Goal: Information Seeking & Learning: Learn about a topic

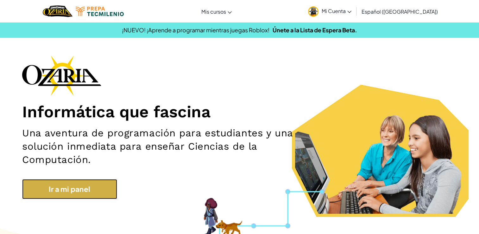
click at [106, 191] on link "Ir a mi panel" at bounding box center [69, 189] width 95 height 20
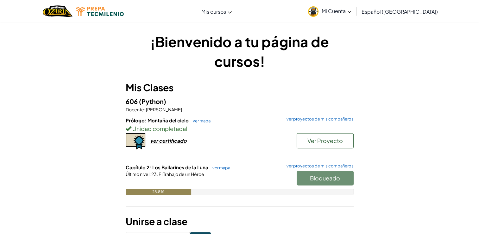
click at [149, 73] on div "¡Bienvenido a tu página de cursos! Mis Clases 606 (Python) Docente : José Samue…" at bounding box center [240, 137] width 228 height 210
click at [389, 100] on div "¡Bienvenido a tu página de cursos! Mis Clases 606 (Python) Docente : José Samue…" at bounding box center [239, 137] width 370 height 210
click at [387, 58] on div "¡Bienvenido a tu página de cursos! Mis Clases 606 (Python) Docente : José Samue…" at bounding box center [239, 137] width 370 height 210
click at [342, 180] on button "Iniciar" at bounding box center [325, 178] width 57 height 15
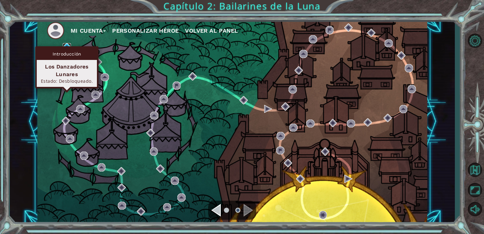
click at [66, 46] on img at bounding box center [67, 47] width 8 height 8
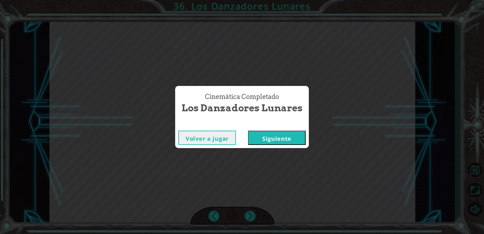
click at [250, 137] on button "Siguiente" at bounding box center [277, 137] width 58 height 14
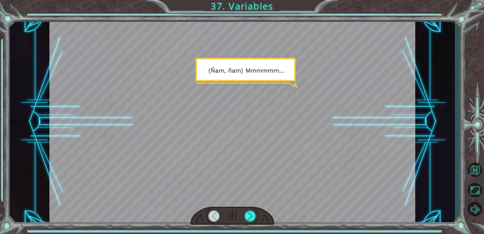
click at [297, 131] on div at bounding box center [232, 122] width 366 height 206
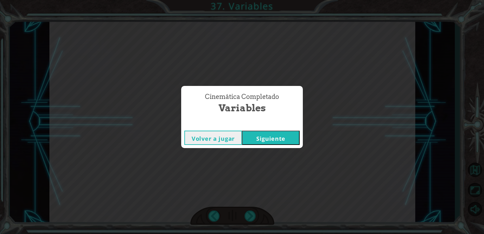
drag, startPoint x: 297, startPoint y: 131, endPoint x: 294, endPoint y: 133, distance: 3.8
click at [294, 133] on button "Siguiente" at bounding box center [271, 137] width 58 height 14
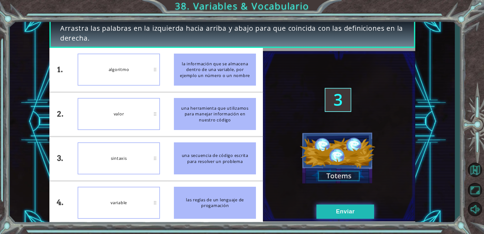
click at [361, 212] on button "Enviar" at bounding box center [345, 211] width 58 height 14
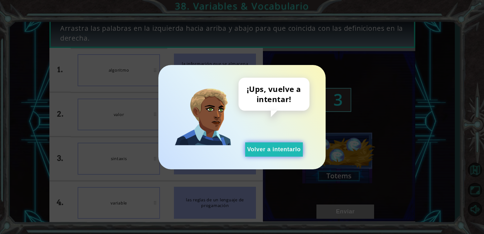
click at [280, 146] on button "Volver a intentarlo" at bounding box center [274, 149] width 58 height 14
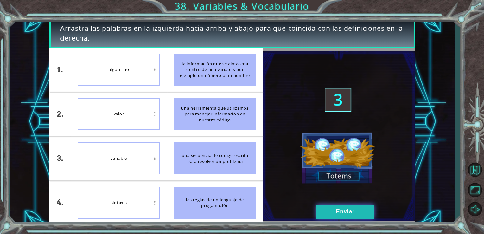
click at [339, 209] on button "Enviar" at bounding box center [345, 211] width 58 height 14
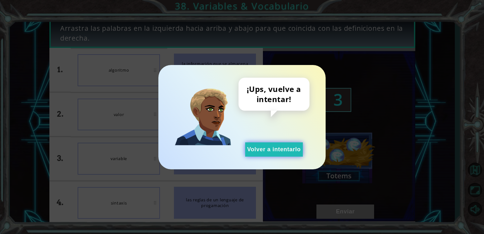
click at [289, 151] on button "Volver a intentarlo" at bounding box center [274, 149] width 58 height 14
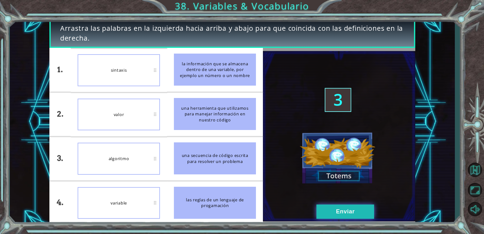
click at [330, 208] on button "Enviar" at bounding box center [345, 211] width 58 height 14
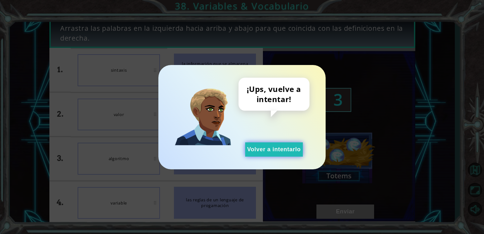
click at [254, 147] on button "Volver a intentarlo" at bounding box center [274, 149] width 58 height 14
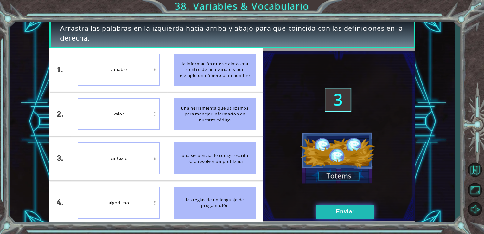
click at [324, 209] on button "Enviar" at bounding box center [345, 211] width 58 height 14
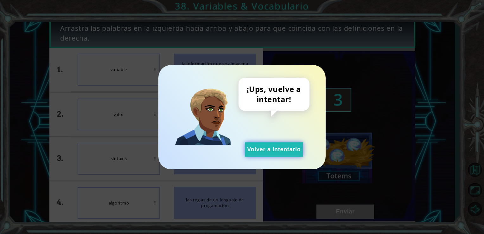
click at [266, 147] on button "Volver a intentarlo" at bounding box center [274, 149] width 58 height 14
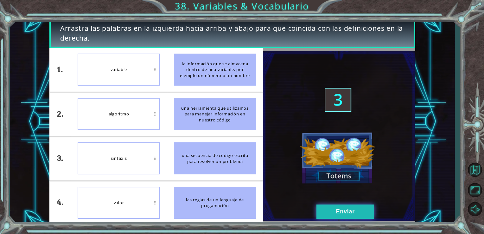
click at [335, 213] on button "Enviar" at bounding box center [345, 211] width 58 height 14
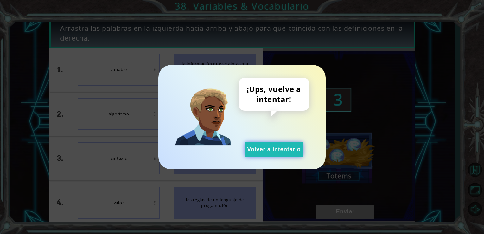
click at [265, 149] on button "Volver a intentarlo" at bounding box center [274, 149] width 58 height 14
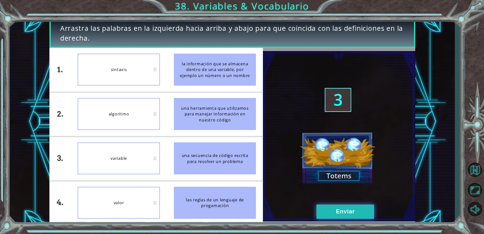
click at [328, 206] on button "Enviar" at bounding box center [345, 211] width 58 height 14
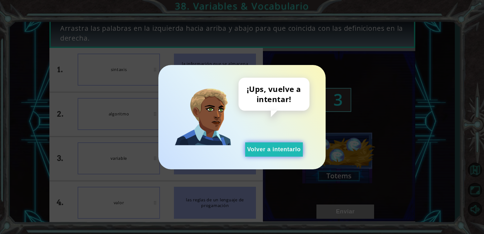
click at [289, 153] on button "Volver a intentarlo" at bounding box center [274, 149] width 58 height 14
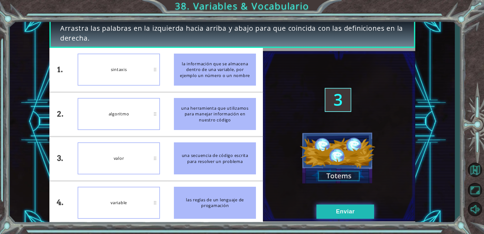
click at [357, 213] on button "Enviar" at bounding box center [345, 211] width 58 height 14
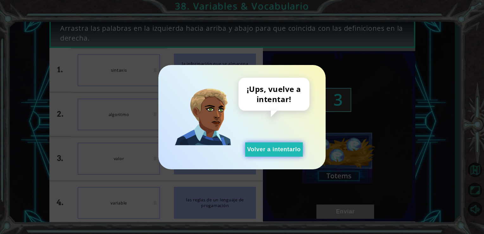
click at [285, 149] on button "Volver a intentarlo" at bounding box center [274, 149] width 58 height 14
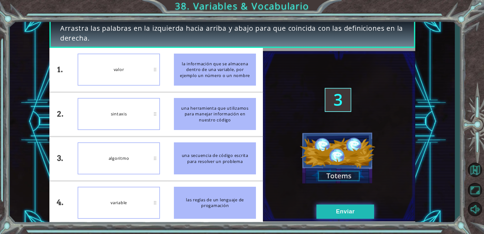
click at [348, 211] on button "Enviar" at bounding box center [345, 211] width 58 height 14
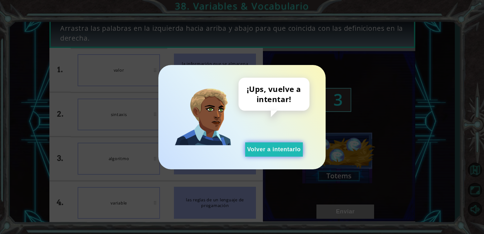
click at [263, 154] on button "Volver a intentarlo" at bounding box center [274, 149] width 58 height 14
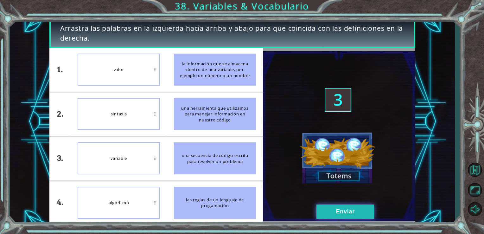
click at [334, 210] on button "Enviar" at bounding box center [345, 211] width 58 height 14
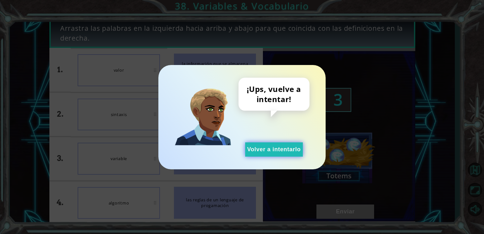
click at [267, 147] on button "Volver a intentarlo" at bounding box center [274, 149] width 58 height 14
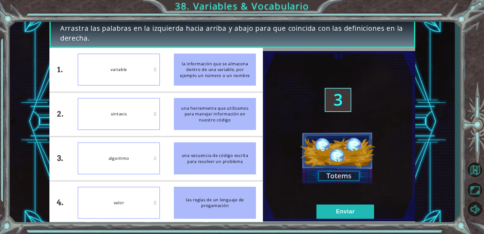
click at [122, 205] on div "valor" at bounding box center [119, 202] width 82 height 32
click at [330, 210] on button "Enviar" at bounding box center [345, 211] width 58 height 14
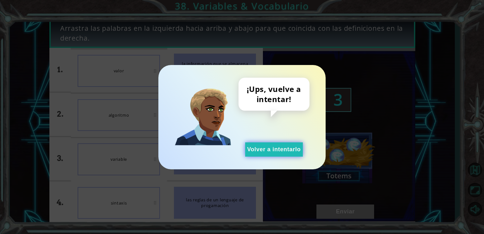
drag, startPoint x: 330, startPoint y: 210, endPoint x: 273, endPoint y: 147, distance: 85.4
click at [273, 147] on div "¡Ups, vuelve a intentar! Volver a intentarlo" at bounding box center [242, 117] width 484 height 234
click at [273, 147] on button "Volver a intentarlo" at bounding box center [274, 149] width 58 height 14
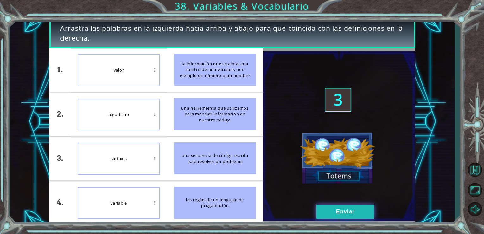
click at [327, 209] on button "Enviar" at bounding box center [345, 211] width 58 height 14
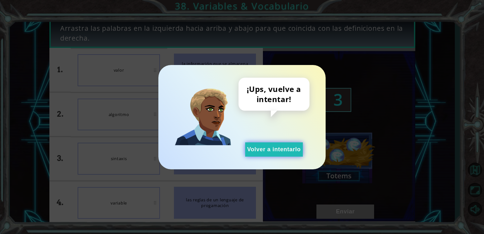
click at [277, 148] on button "Volver a intentarlo" at bounding box center [274, 149] width 58 height 14
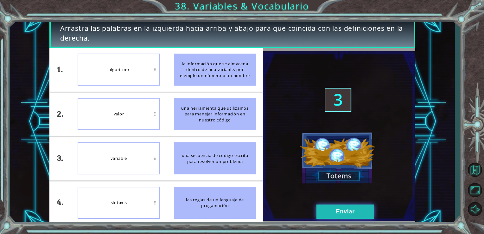
click at [334, 212] on button "Enviar" at bounding box center [345, 211] width 58 height 14
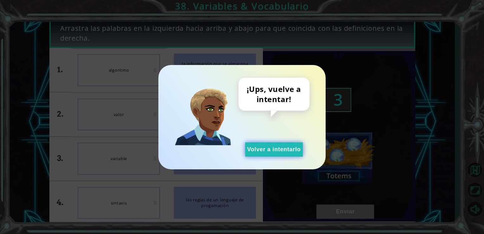
click at [269, 148] on button "Volver a intentarlo" at bounding box center [274, 149] width 58 height 14
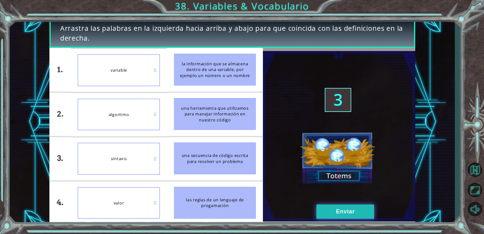
click at [329, 209] on button "Enviar" at bounding box center [345, 211] width 58 height 14
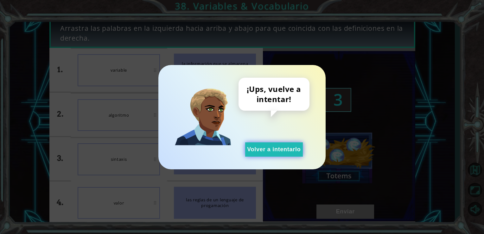
drag, startPoint x: 281, startPoint y: 140, endPoint x: 281, endPoint y: 151, distance: 11.7
click at [281, 151] on div "¡Ups, vuelve a intentar! Volver a intentarlo" at bounding box center [273, 117] width 71 height 79
click at [281, 151] on button "Volver a intentarlo" at bounding box center [274, 149] width 58 height 14
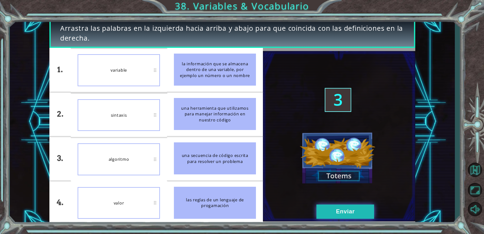
click at [327, 210] on button "Enviar" at bounding box center [345, 211] width 58 height 14
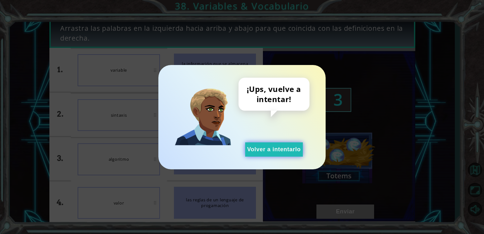
drag, startPoint x: 277, startPoint y: 141, endPoint x: 278, endPoint y: 146, distance: 4.8
click at [278, 146] on div "¡Ups, vuelve a intentar! Volver a intentarlo" at bounding box center [273, 117] width 71 height 79
click at [278, 146] on button "Volver a intentarlo" at bounding box center [274, 149] width 58 height 14
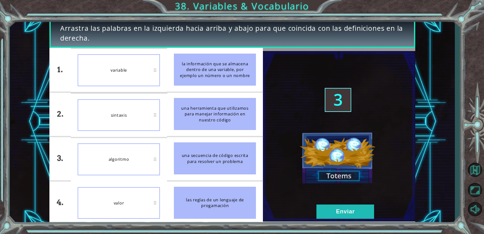
click at [125, 67] on div "variable" at bounding box center [119, 70] width 82 height 32
click at [123, 78] on div "sintaxis" at bounding box center [119, 70] width 82 height 32
click at [323, 205] on button "Enviar" at bounding box center [345, 211] width 58 height 14
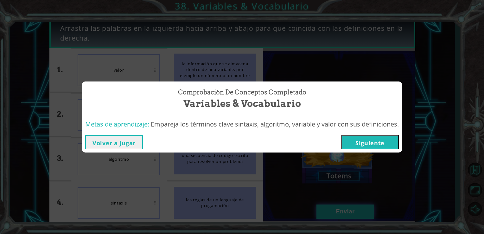
click at [323, 205] on div "Comprobación de conceptos Completado Variables & Vocabulario Metas de aprendiza…" at bounding box center [242, 117] width 484 height 234
click at [359, 142] on button "Siguiente" at bounding box center [370, 142] width 58 height 14
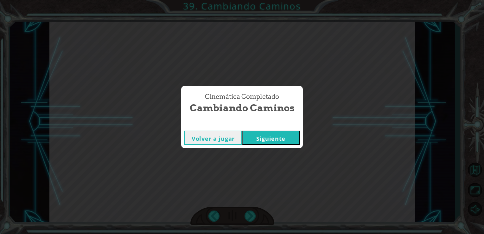
click at [256, 136] on button "Siguiente" at bounding box center [271, 137] width 58 height 14
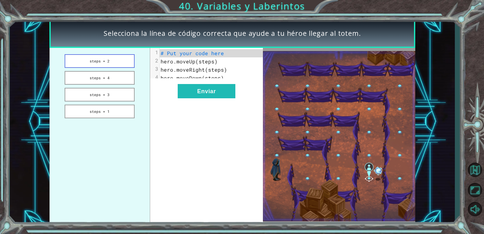
click at [125, 59] on button "steps = 2" at bounding box center [100, 61] width 70 height 14
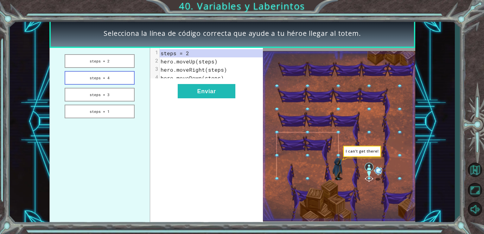
click at [119, 73] on button "steps = 4" at bounding box center [100, 78] width 70 height 14
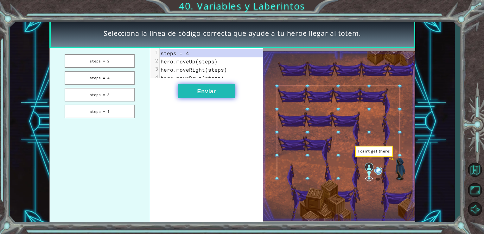
click at [211, 98] on button "Enviar" at bounding box center [207, 91] width 58 height 14
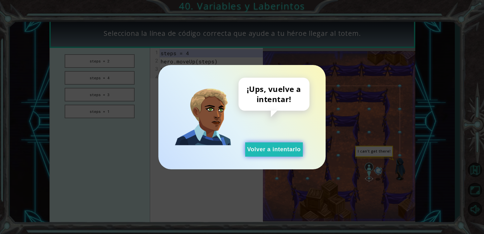
click at [258, 147] on button "Volver a intentarlo" at bounding box center [274, 149] width 58 height 14
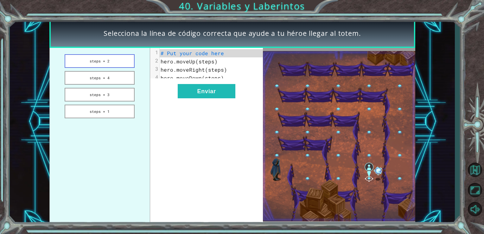
click at [113, 64] on button "steps = 2" at bounding box center [100, 61] width 70 height 14
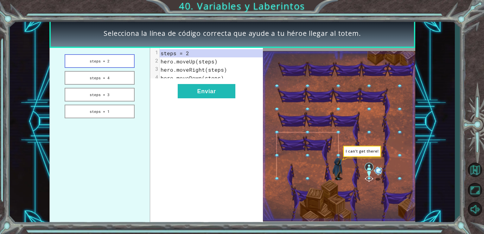
click at [113, 64] on button "steps = 2" at bounding box center [100, 61] width 70 height 14
click at [106, 94] on button "steps = 3" at bounding box center [100, 95] width 70 height 14
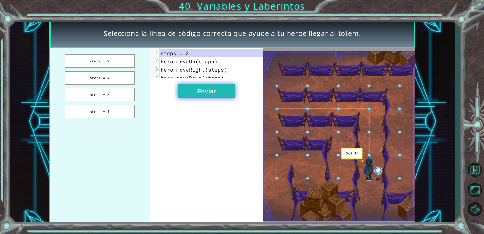
click at [215, 98] on button "Enviar" at bounding box center [207, 91] width 58 height 14
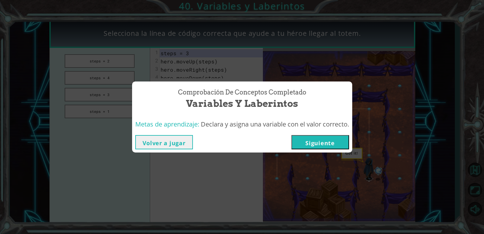
click at [324, 139] on button "Siguiente" at bounding box center [320, 142] width 58 height 14
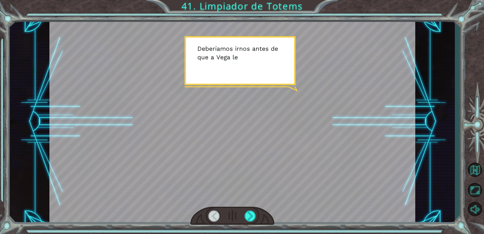
click at [279, 137] on div at bounding box center [232, 122] width 366 height 206
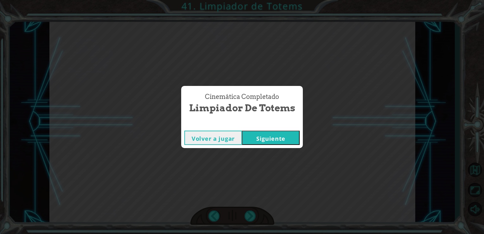
click at [258, 133] on button "Siguiente" at bounding box center [271, 137] width 58 height 14
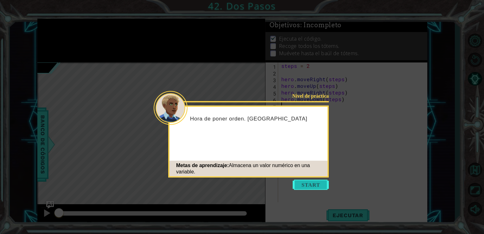
click at [303, 187] on button "Start" at bounding box center [310, 184] width 36 height 10
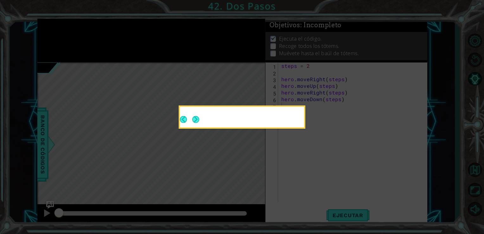
click at [303, 187] on icon at bounding box center [242, 117] width 484 height 234
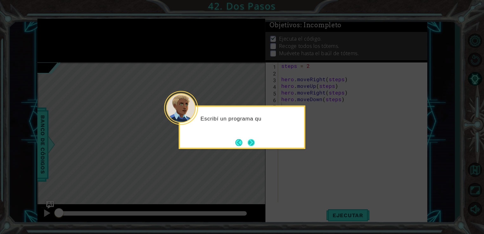
click at [250, 138] on button "Next" at bounding box center [251, 142] width 9 height 9
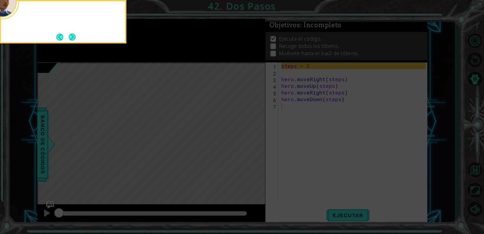
click at [250, 137] on icon at bounding box center [242, 34] width 484 height 397
drag, startPoint x: 250, startPoint y: 137, endPoint x: 72, endPoint y: 32, distance: 207.3
click at [72, 32] on body "1 ההההההההההההההההההההההההההההההההההההההההההההההההההההההההההההההההההההההההההההה…" at bounding box center [242, 117] width 484 height 234
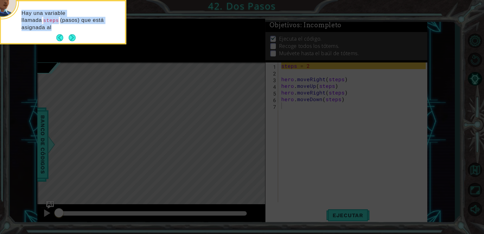
click at [72, 32] on div "Hay una variable llamada steps (pasos) que está asignada al" at bounding box center [63, 22] width 124 height 42
drag, startPoint x: 72, startPoint y: 32, endPoint x: 70, endPoint y: 40, distance: 8.1
click at [70, 40] on footer at bounding box center [65, 37] width 19 height 9
click at [70, 40] on button "Next" at bounding box center [71, 38] width 11 height 11
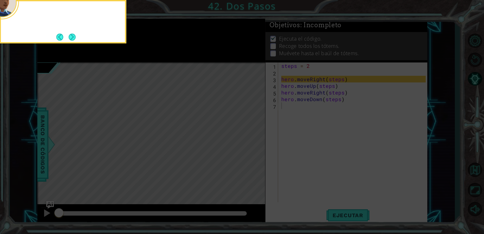
click at [70, 40] on button "Next" at bounding box center [72, 37] width 10 height 10
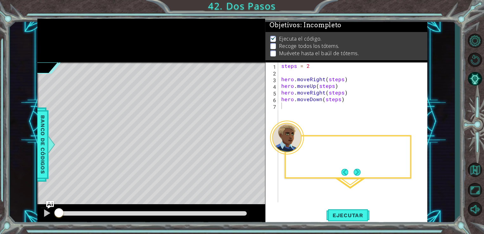
click at [70, 40] on div at bounding box center [151, 41] width 228 height 44
click at [358, 169] on button "Next" at bounding box center [356, 172] width 7 height 7
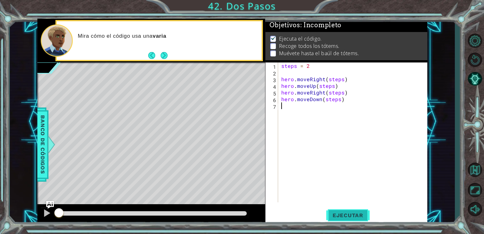
click at [338, 216] on span "Ejecutar" at bounding box center [347, 215] width 43 height 6
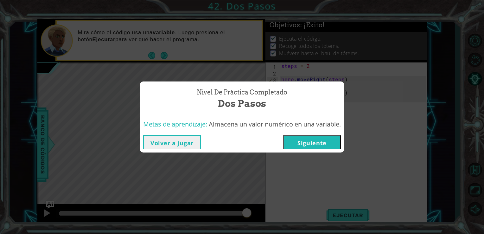
click at [318, 145] on button "Siguiente" at bounding box center [312, 142] width 58 height 14
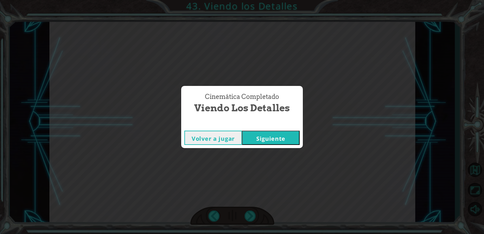
click at [283, 134] on button "Siguiente" at bounding box center [271, 137] width 58 height 14
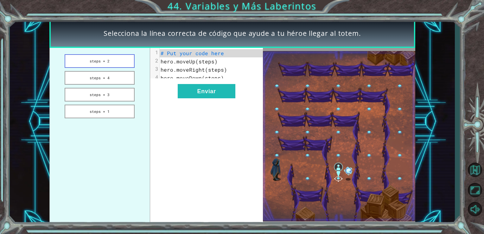
click at [122, 57] on button "steps = 2" at bounding box center [100, 61] width 70 height 14
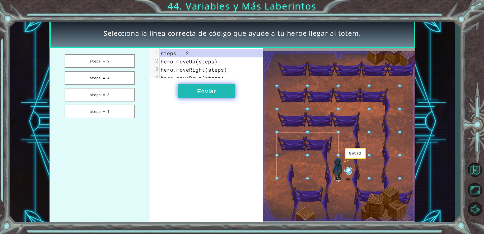
click at [206, 98] on button "Enviar" at bounding box center [207, 91] width 58 height 14
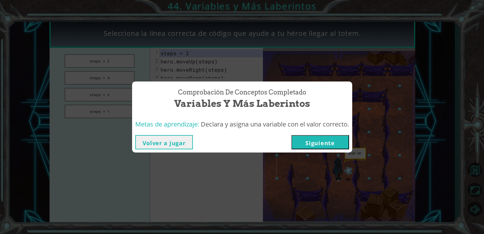
click at [306, 145] on button "Siguiente" at bounding box center [320, 142] width 58 height 14
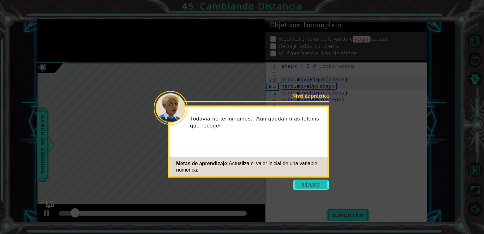
click at [318, 184] on button "Start" at bounding box center [310, 184] width 36 height 10
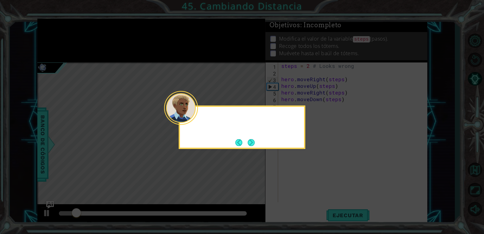
click at [318, 184] on icon at bounding box center [242, 117] width 484 height 234
drag, startPoint x: 318, startPoint y: 184, endPoint x: 254, endPoint y: 142, distance: 76.5
click at [254, 142] on body "1 ההההההההההההההההההההההההההההההההההההההההההההההההההההההההההההההההההההההההההההה…" at bounding box center [242, 117] width 484 height 234
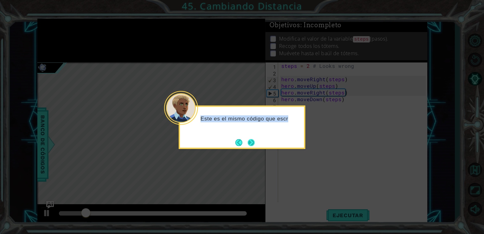
click at [254, 142] on button "Next" at bounding box center [251, 142] width 8 height 8
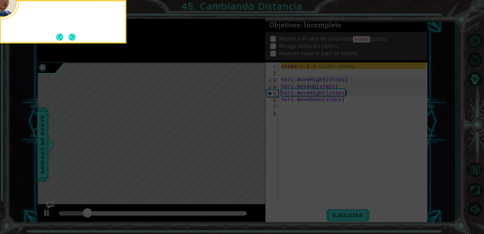
click at [254, 142] on icon at bounding box center [242, 34] width 484 height 397
click at [71, 39] on button "Next" at bounding box center [72, 37] width 8 height 8
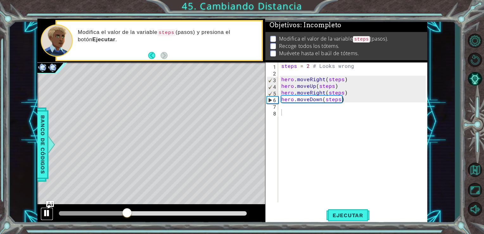
click at [45, 210] on div at bounding box center [47, 213] width 8 height 8
click at [341, 93] on div "steps = 2 # Looks wrong hero . moveRight ( steps ) hero . moveUp ( steps ) hero…" at bounding box center [354, 138] width 149 height 153
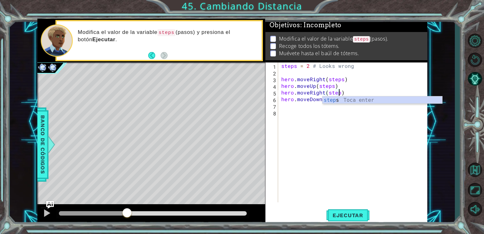
scroll to position [0, 3]
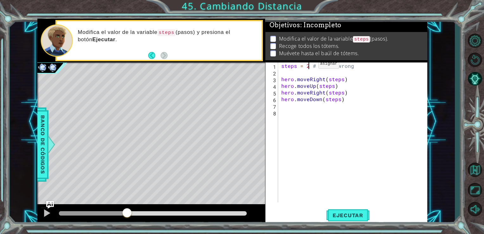
click at [307, 65] on div "steps = 2 # Looks wrong hero . moveRight ( steps ) hero . moveUp ( steps ) hero…" at bounding box center [354, 138] width 149 height 153
click at [345, 212] on span "Ejecutar" at bounding box center [347, 215] width 43 height 6
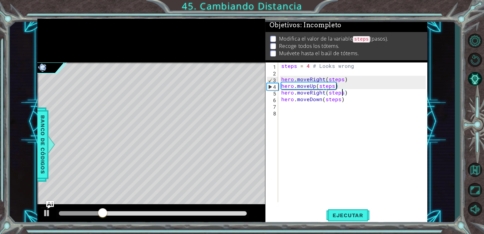
click at [340, 93] on div "steps = 4 # Looks wrong hero . moveRight ( steps ) hero . moveUp ( steps ) hero…" at bounding box center [354, 138] width 149 height 153
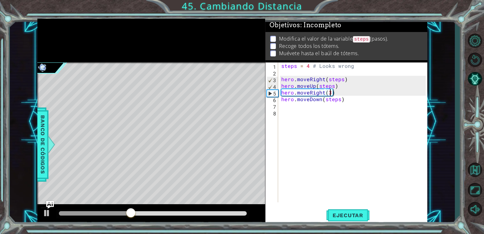
scroll to position [0, 3]
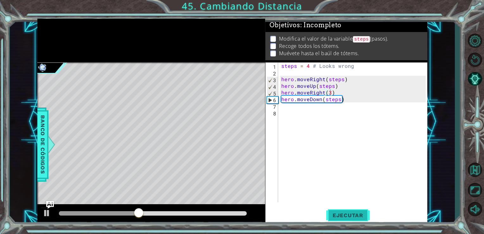
click at [350, 216] on span "Ejecutar" at bounding box center [347, 215] width 43 height 6
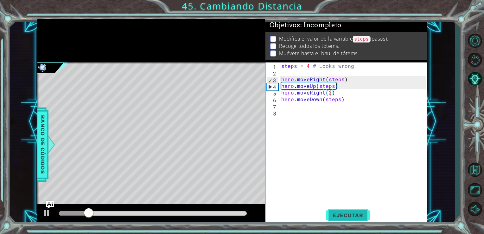
click at [344, 213] on span "Ejecutar" at bounding box center [347, 215] width 43 height 6
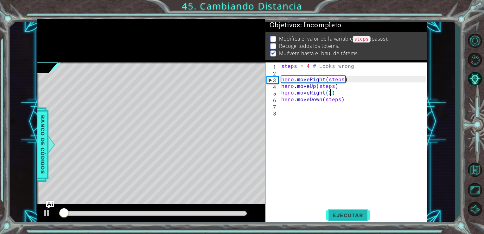
scroll to position [3, 0]
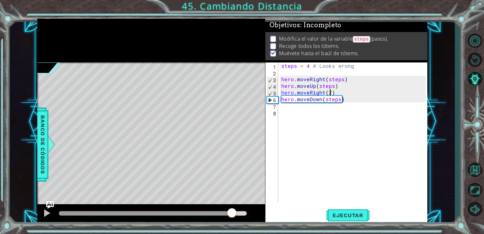
click at [232, 215] on div at bounding box center [153, 213] width 188 height 4
click at [45, 213] on div at bounding box center [47, 213] width 8 height 8
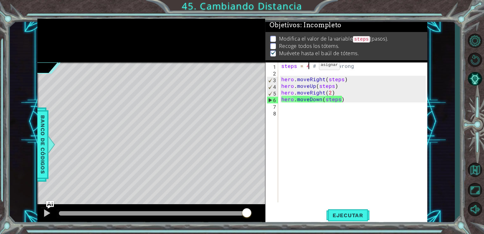
click at [308, 66] on div "steps = 4 # Looks wrong hero . moveRight ( steps ) hero . moveUp ( steps ) hero…" at bounding box center [354, 138] width 149 height 153
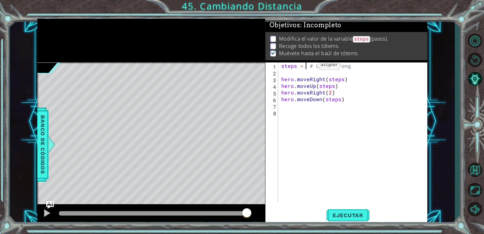
scroll to position [0, 2]
click at [331, 213] on span "Ejecutar" at bounding box center [347, 215] width 43 height 6
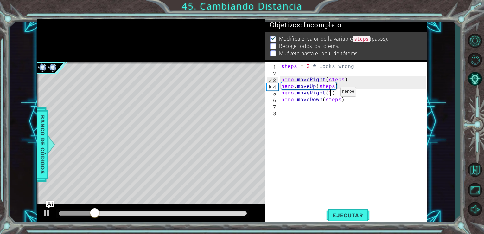
click at [329, 93] on div "steps = 3 # Looks wrong hero . moveRight ( steps ) hero . moveUp ( steps ) hero…" at bounding box center [354, 138] width 149 height 153
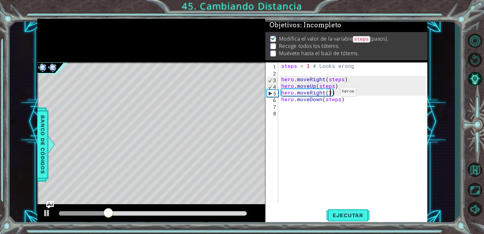
scroll to position [0, 3]
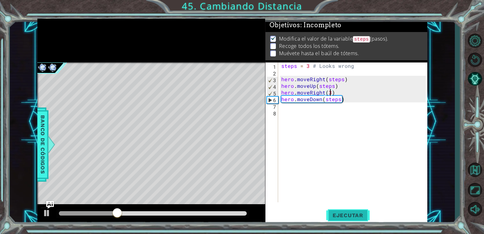
type textarea "hero.moveRight(3)"
click at [343, 209] on button "Ejecutar" at bounding box center [347, 215] width 43 height 16
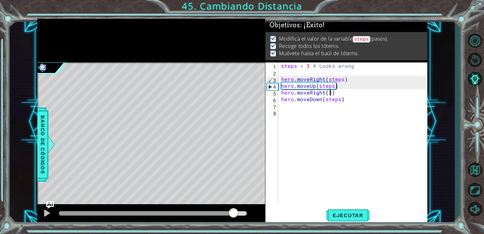
click at [233, 215] on div at bounding box center [153, 213] width 188 height 4
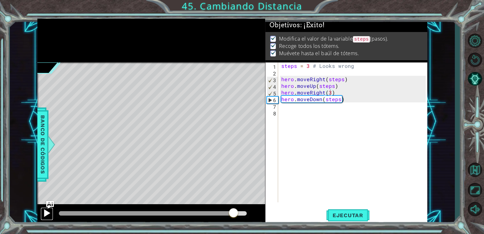
click at [44, 212] on div at bounding box center [47, 213] width 8 height 8
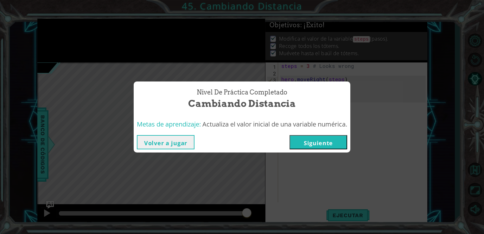
click at [311, 141] on button "Siguiente" at bounding box center [318, 142] width 58 height 14
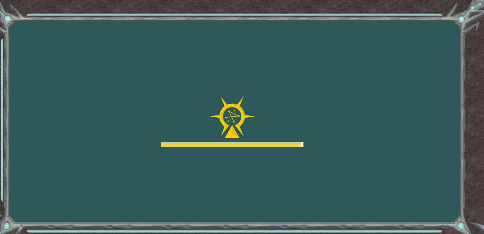
click at [294, 182] on div "Goals Error cargando del servidor Deberás unirte a un curso para jugar a este n…" at bounding box center [242, 117] width 484 height 234
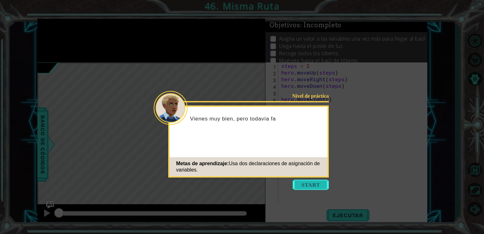
click at [313, 186] on button "Start" at bounding box center [310, 184] width 36 height 10
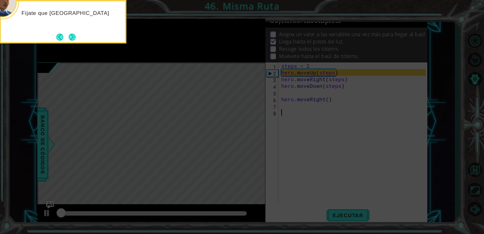
scroll to position [6, 0]
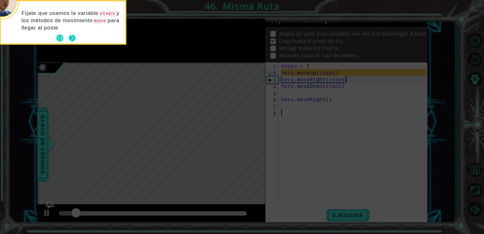
click at [72, 37] on button "Next" at bounding box center [72, 38] width 8 height 8
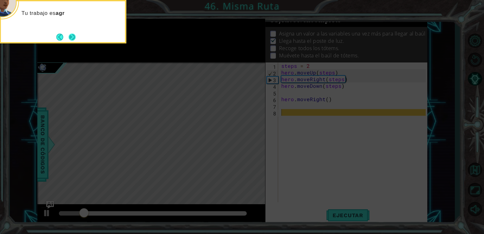
click at [72, 38] on button "Next" at bounding box center [72, 37] width 10 height 10
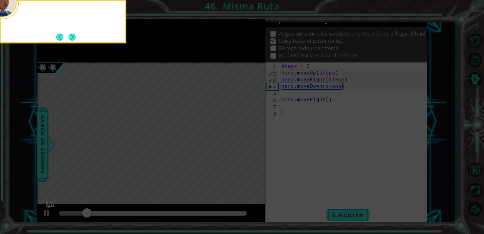
click at [72, 38] on button "Next" at bounding box center [72, 37] width 9 height 9
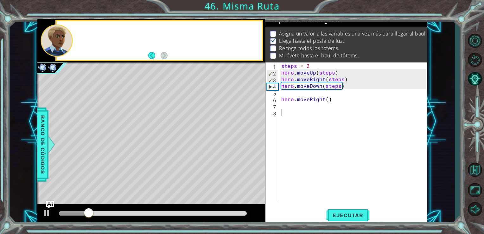
click at [72, 38] on div at bounding box center [57, 40] width 32 height 32
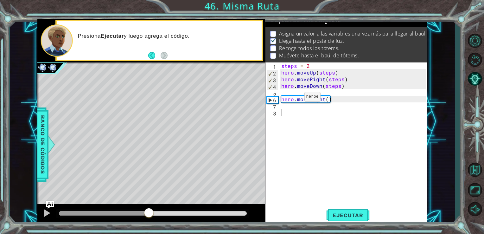
click at [59, 212] on div at bounding box center [104, 213] width 90 height 4
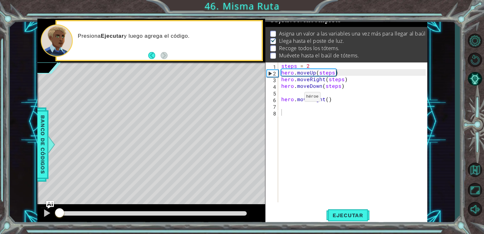
drag, startPoint x: 63, startPoint y: 212, endPoint x: 57, endPoint y: 211, distance: 5.4
click at [59, 211] on div at bounding box center [59, 213] width 1 height 4
click at [50, 213] on div at bounding box center [47, 213] width 8 height 8
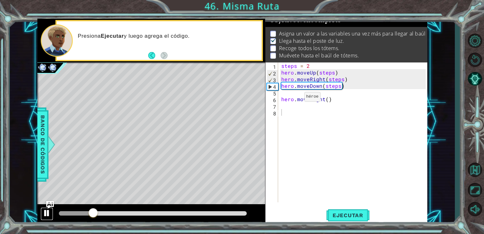
click at [46, 211] on div at bounding box center [47, 213] width 8 height 8
click at [309, 109] on div "steps = 2 hero . moveUp ( steps ) hero . moveRight ( steps ) hero . moveDown ( …" at bounding box center [354, 138] width 149 height 153
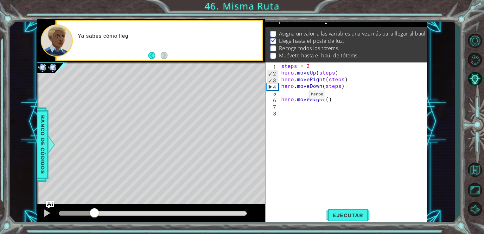
click at [298, 96] on div "steps = 2 hero . moveUp ( steps ) hero . moveRight ( steps ) hero . moveDown ( …" at bounding box center [354, 138] width 149 height 153
type textarea "hero.moveRight()"
click at [291, 95] on div "steps = 2 hero . moveUp ( steps ) hero . moveRight ( steps ) hero . moveDown ( …" at bounding box center [354, 138] width 149 height 153
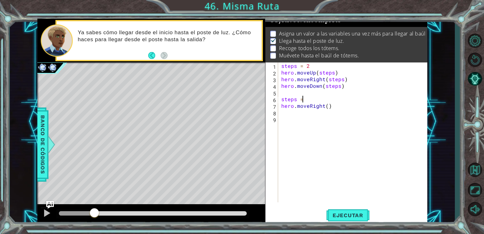
scroll to position [0, 1]
type textarea "steps = 3"
click at [317, 111] on div "steps = 2 hero . moveUp ( steps ) hero . moveRight ( steps ) hero . moveDown ( …" at bounding box center [354, 138] width 149 height 153
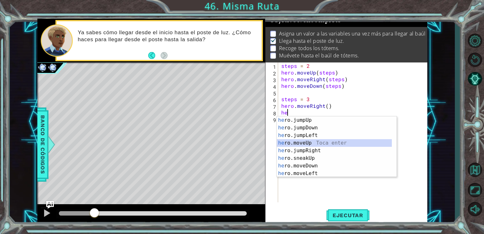
click at [296, 144] on div "he ro.jumpUp Toca enter he ro.jumpDown Toca enter he ro.jumpLeft Toca enter he …" at bounding box center [334, 154] width 115 height 76
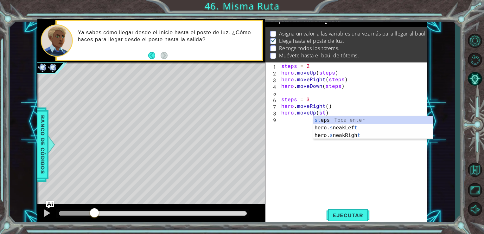
scroll to position [0, 3]
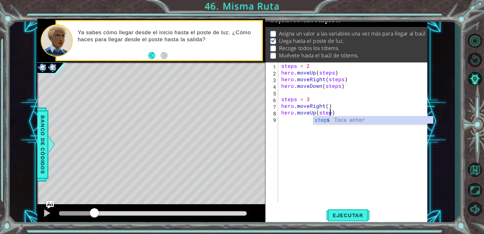
type textarea "hero.moveUp(steps)"
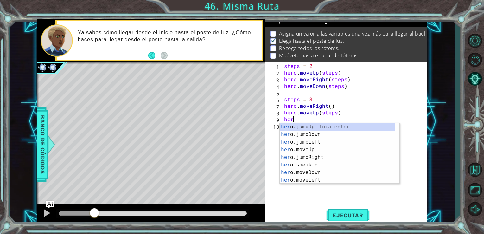
scroll to position [0, 0]
type textarea "her"
